Goal: Check status: Check status

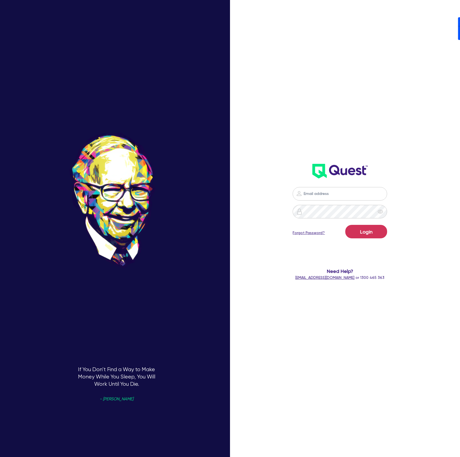
click at [0, 457] on nordpass-portal at bounding box center [0, 457] width 0 height 0
type input "[PERSON_NAME][EMAIL_ADDRESS][DOMAIN_NAME]"
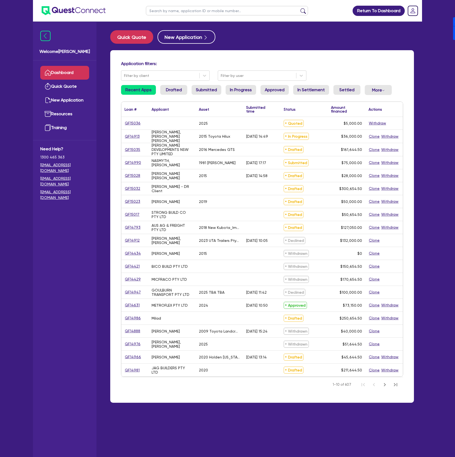
click at [205, 10] on input "text" at bounding box center [227, 10] width 162 height 9
paste input "QF15018"
type input "QF15018"
click at [299, 8] on button "submit" at bounding box center [303, 12] width 9 height 8
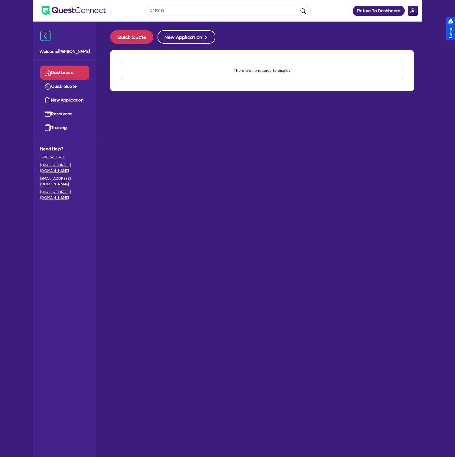
click at [412, 15] on rect "Dropdown toggle" at bounding box center [413, 11] width 10 height 10
click at [349, 179] on main "Quick Quote New Application There are no records to display Withdraw applicatio…" at bounding box center [262, 244] width 320 height 444
